Goal: Complete application form

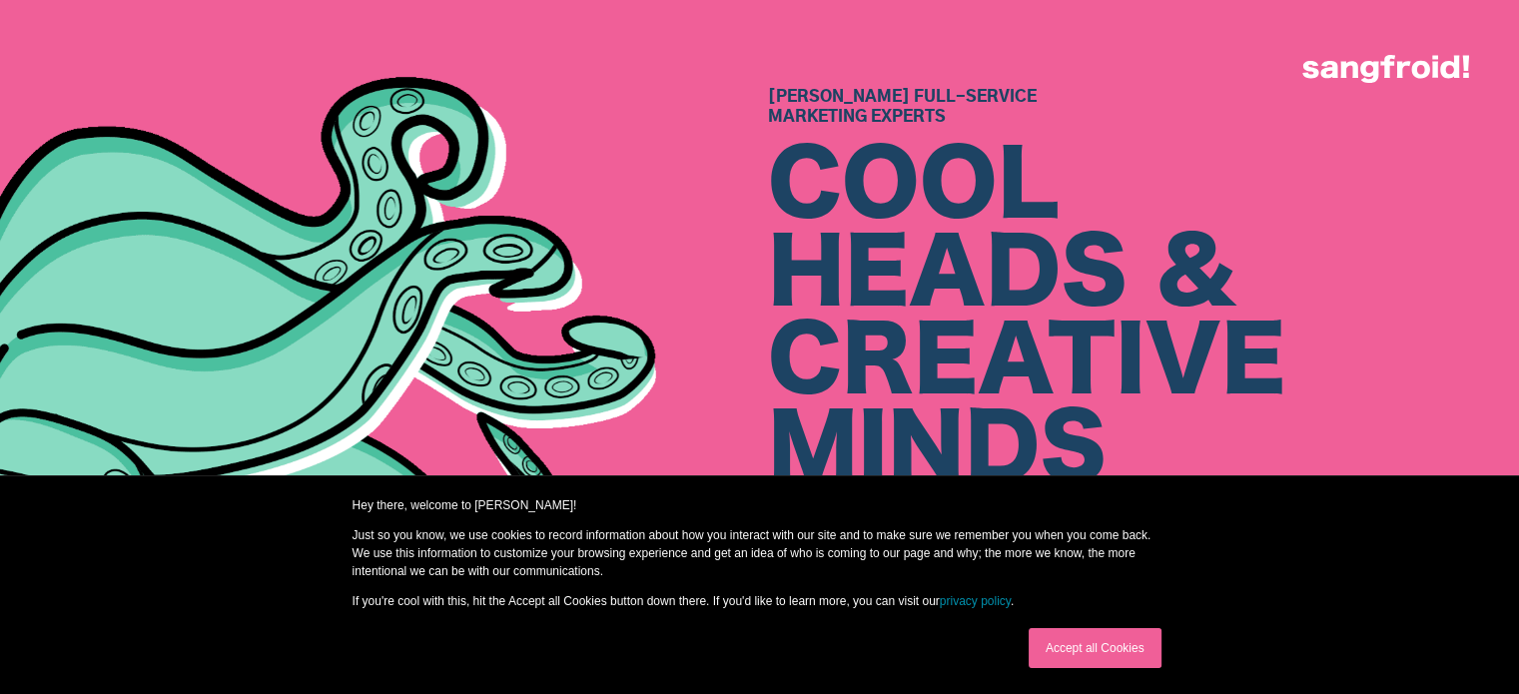
click at [1143, 654] on link "Accept all Cookies" at bounding box center [1095, 648] width 133 height 40
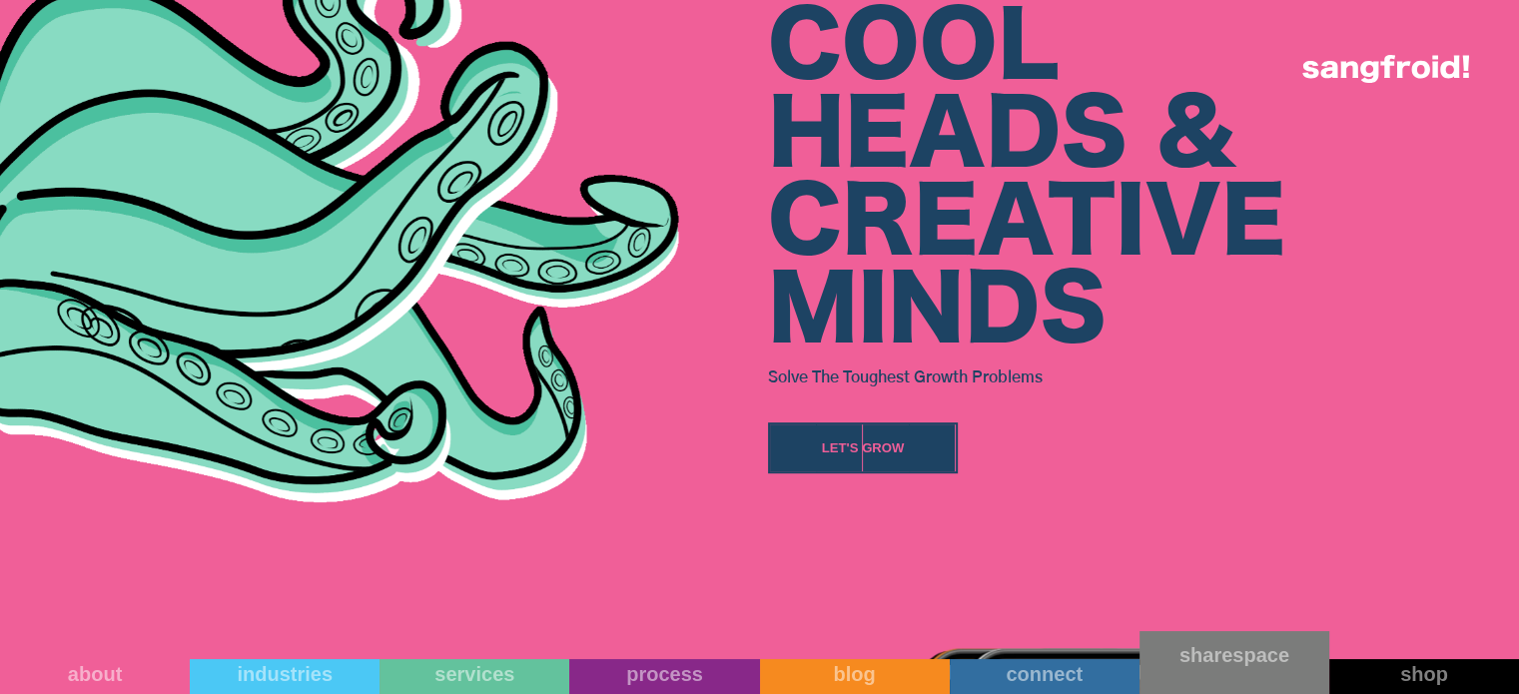
scroll to position [1099, 0]
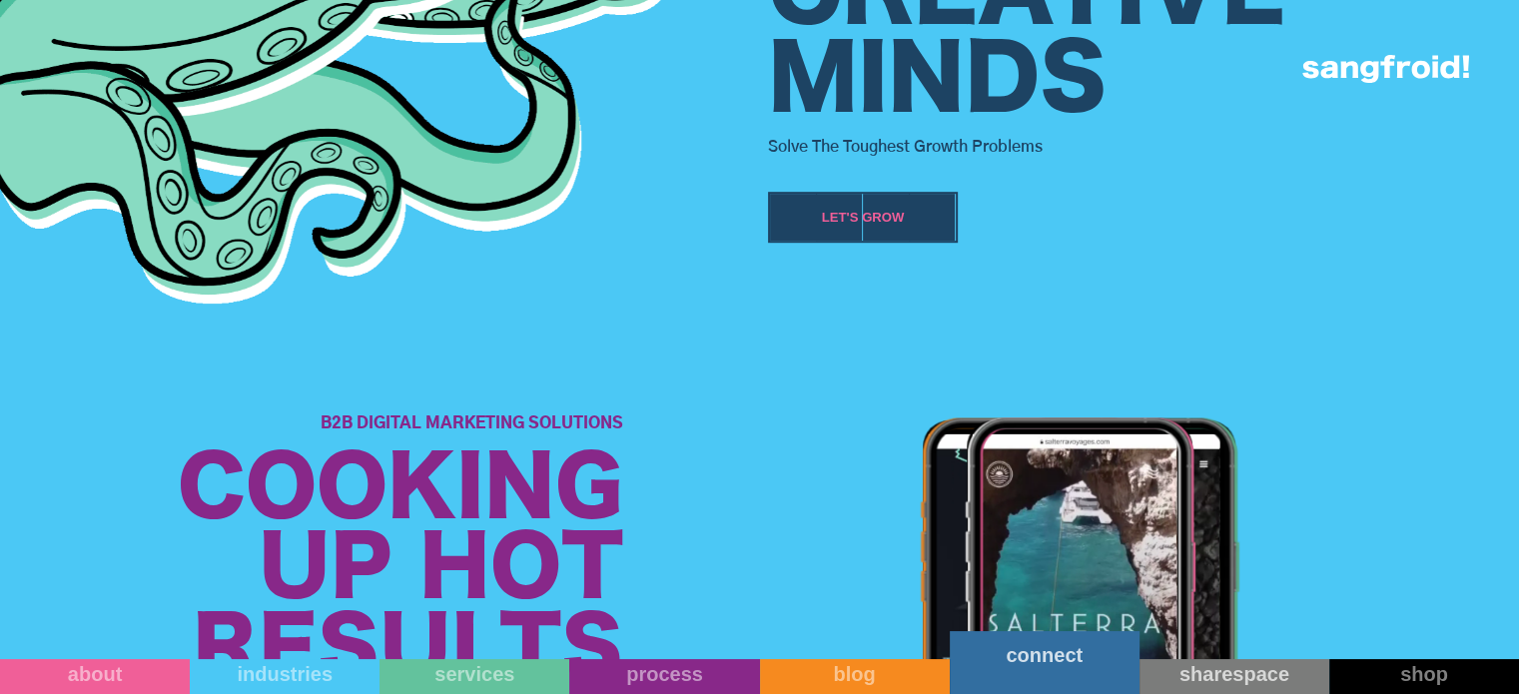
click at [1109, 675] on link "connect" at bounding box center [1045, 662] width 190 height 63
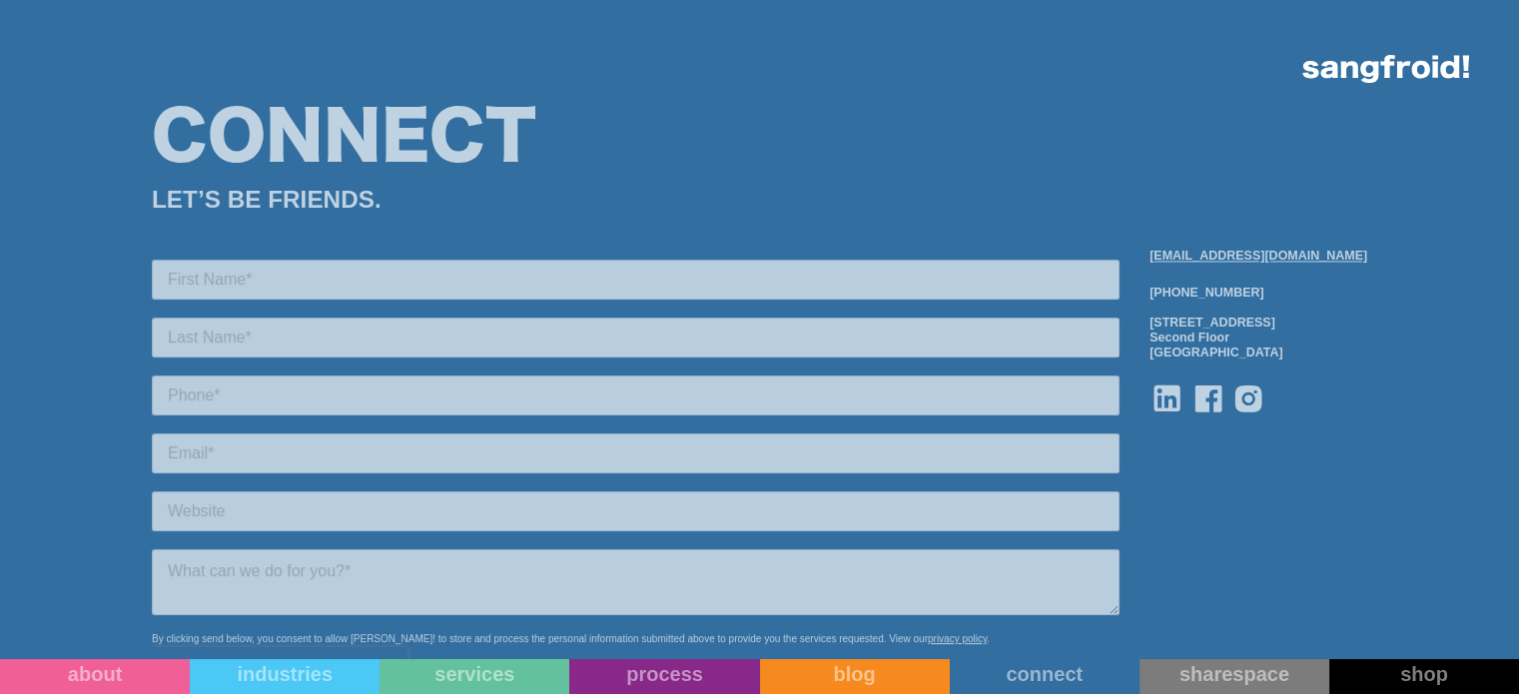
scroll to position [2397, 0]
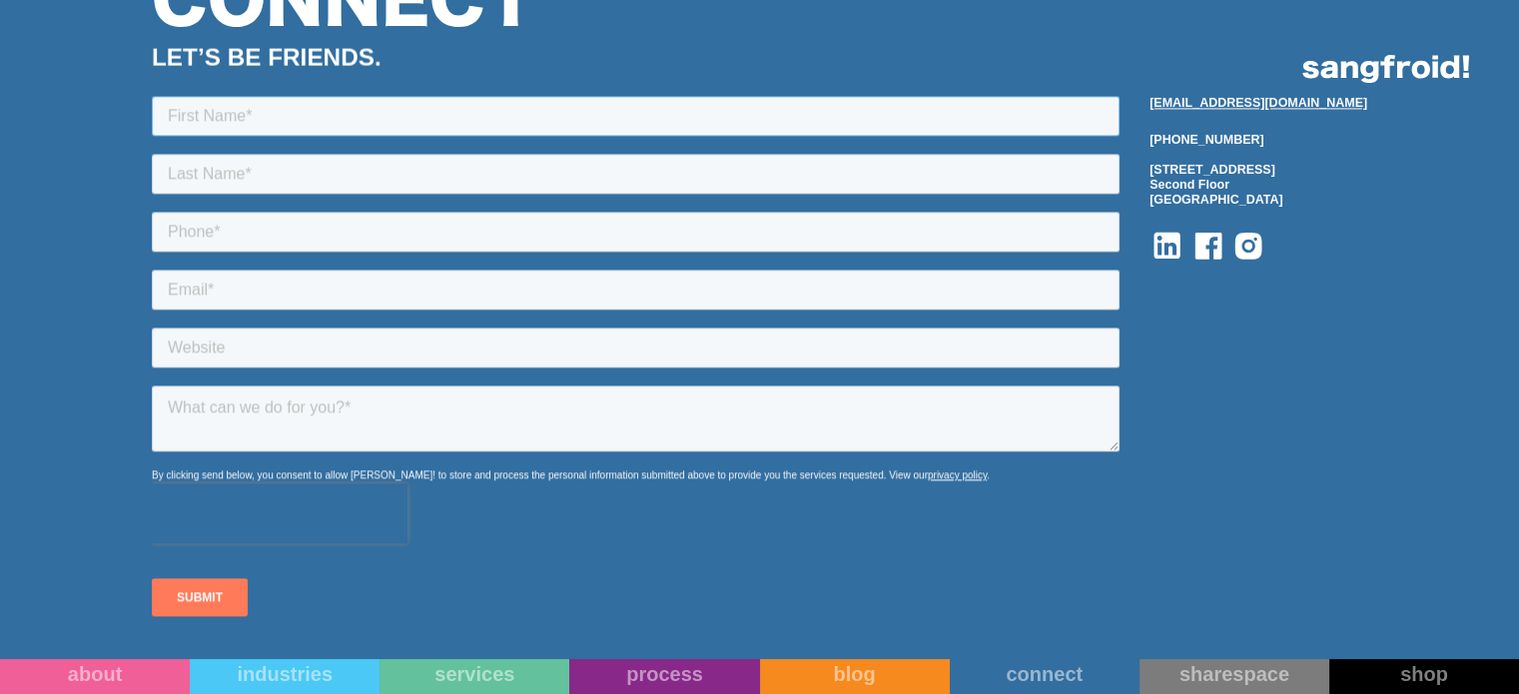
click at [348, 105] on input "text" at bounding box center [636, 116] width 968 height 40
type input "Priya"
type input "[PERSON_NAME]"
type input "07863997487"
type input "[EMAIL_ADDRESS][DOMAIN_NAME]"
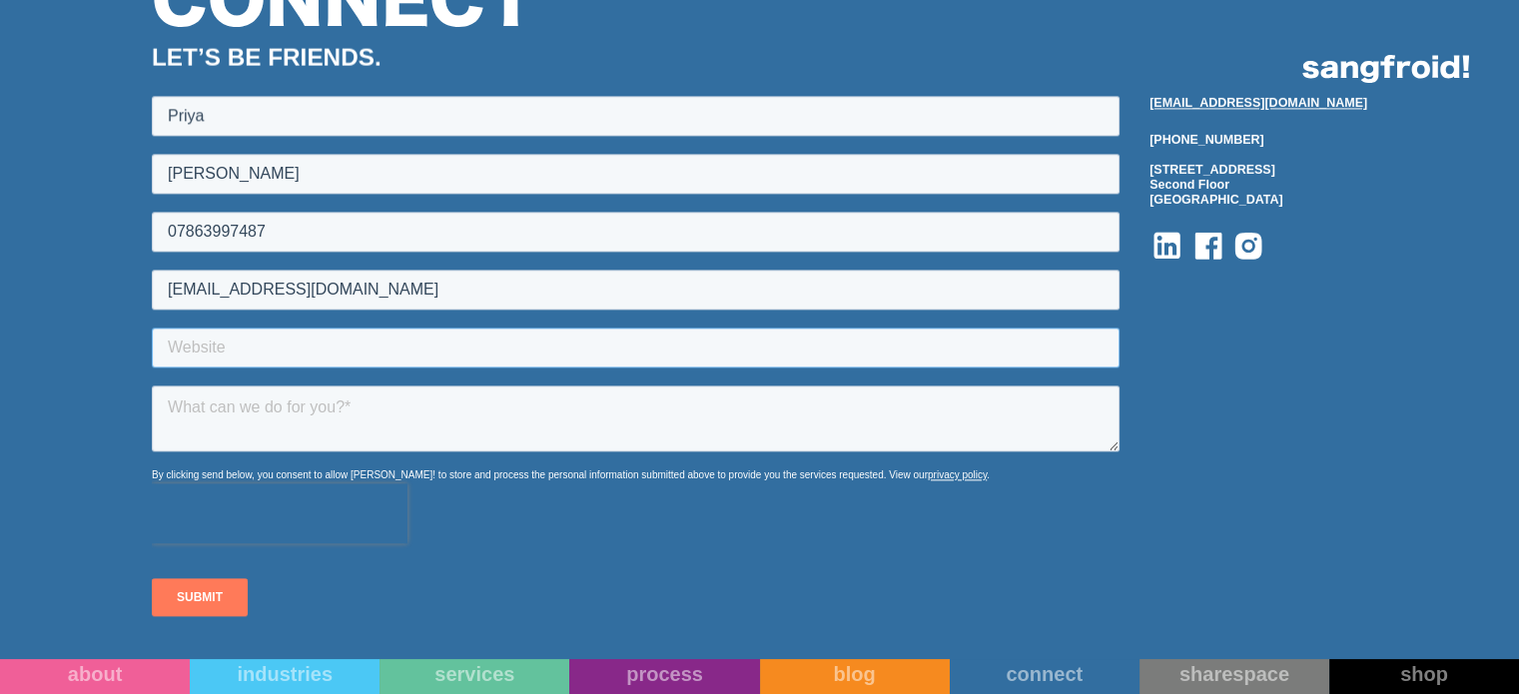
type input "Digital Link Building"
drag, startPoint x: 312, startPoint y: 400, endPoint x: 312, endPoint y: 410, distance: 11.0
click at [312, 410] on textarea at bounding box center [636, 419] width 968 height 66
paste textarea "Hey, If you need high DA, DR, UR, Traffic sites then I can send you. I'm a blog…"
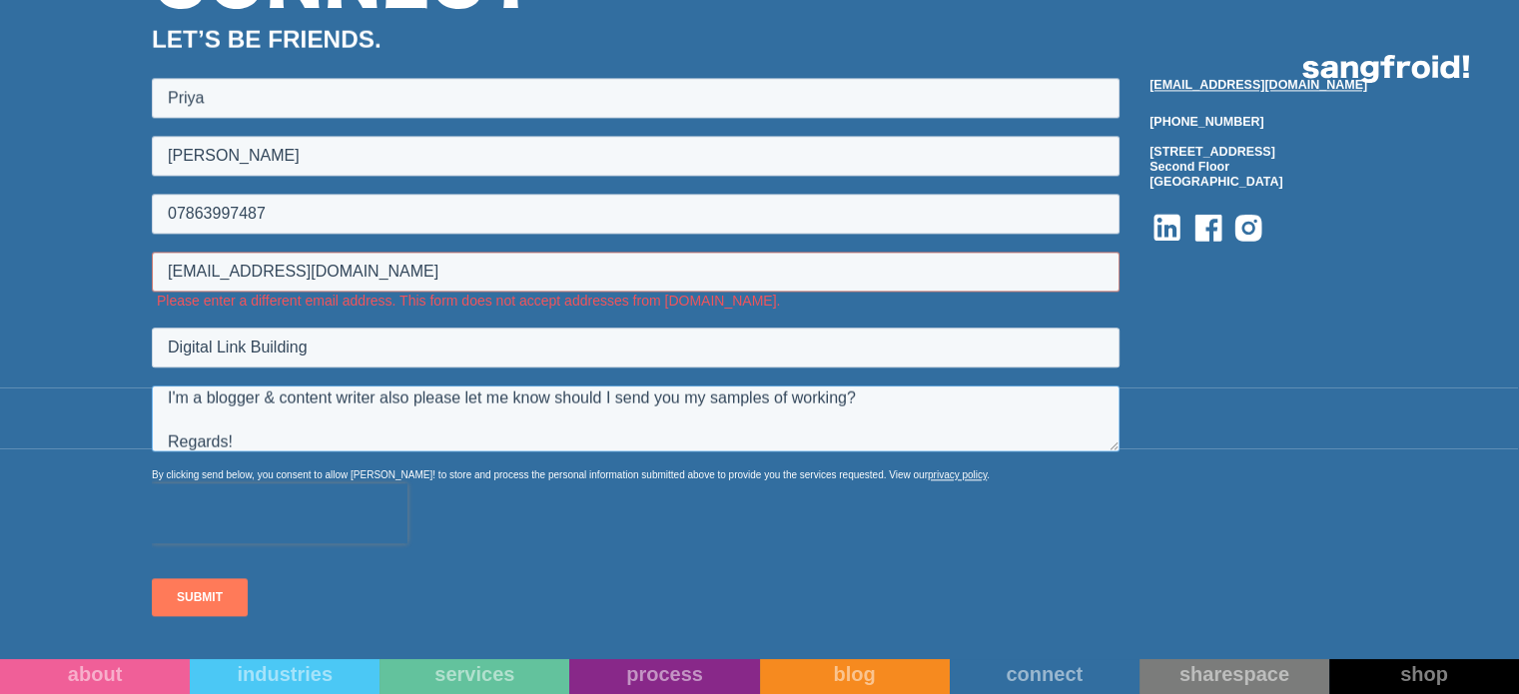
type textarea "Hey, If you need high DA, DR, UR, Traffic sites then I can send you. I'm a blog…"
click at [166, 264] on input "[EMAIL_ADDRESS][DOMAIN_NAME]" at bounding box center [636, 272] width 968 height 40
drag, startPoint x: 137, startPoint y: 262, endPoint x: 4, endPoint y: 258, distance: 132.9
click html "[PERSON_NAME] 07863997487 [EMAIL_ADDRESS][DOMAIN_NAME] Please enter a different…"
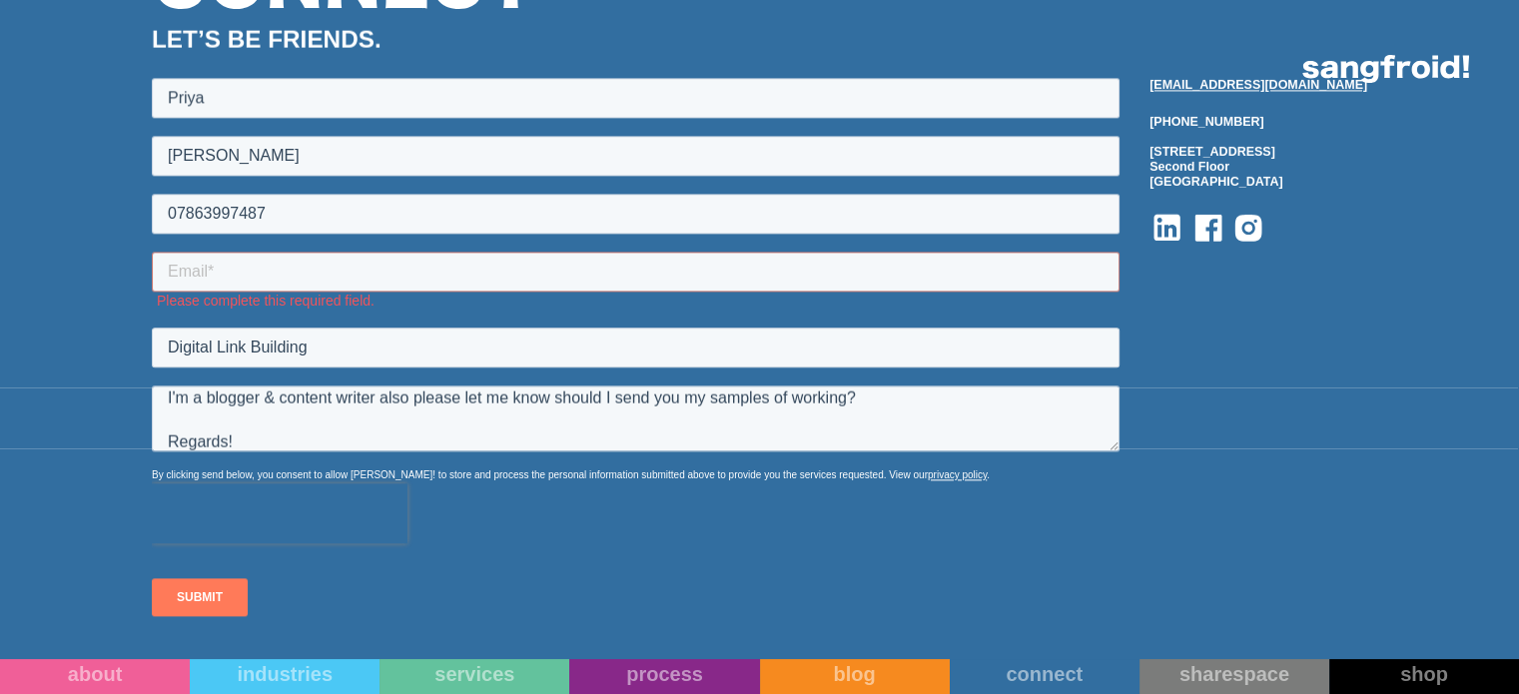
click at [198, 598] on input "SUBMIT" at bounding box center [200, 597] width 96 height 38
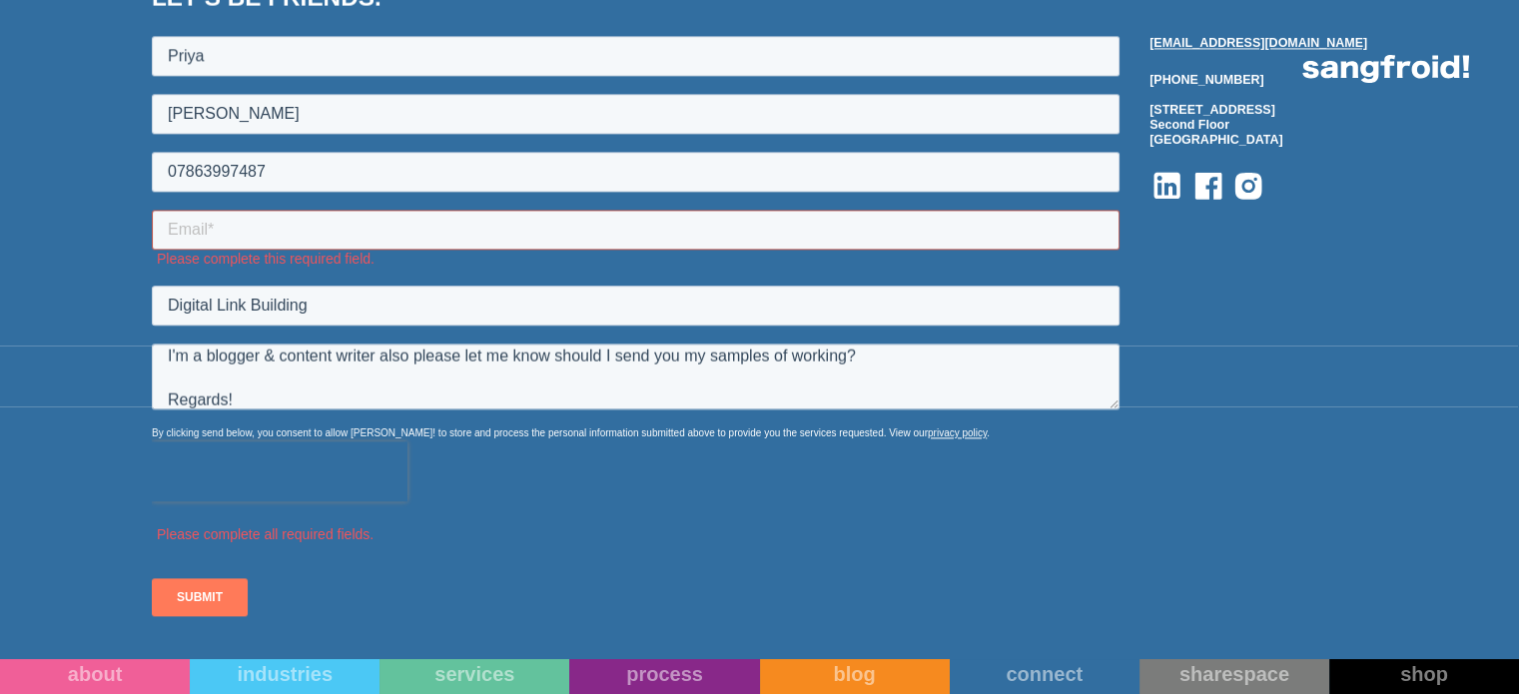
click at [307, 241] on input "email" at bounding box center [636, 230] width 968 height 40
type input "[EMAIL_ADDRESS][DOMAIN_NAME]"
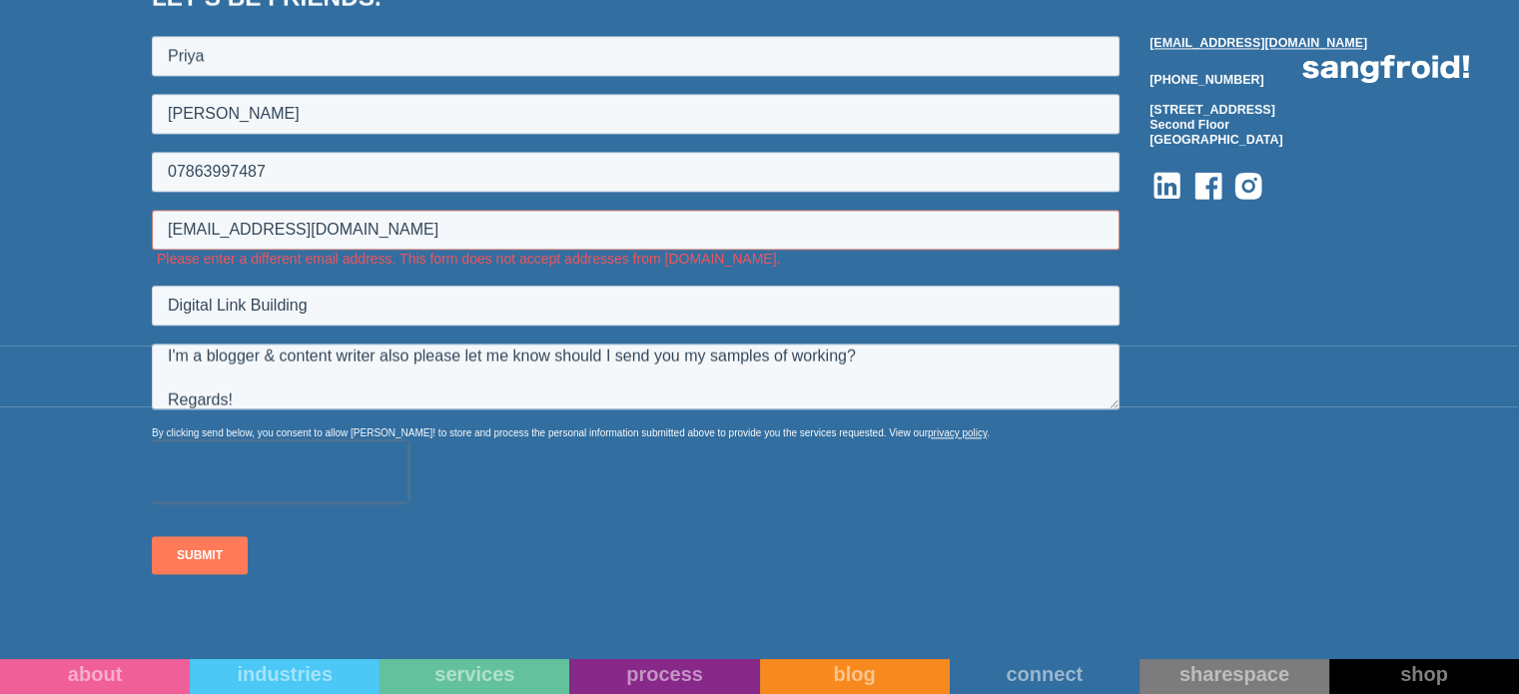
click at [202, 555] on input "SUBMIT" at bounding box center [200, 555] width 96 height 38
